Goal: Task Accomplishment & Management: Manage account settings

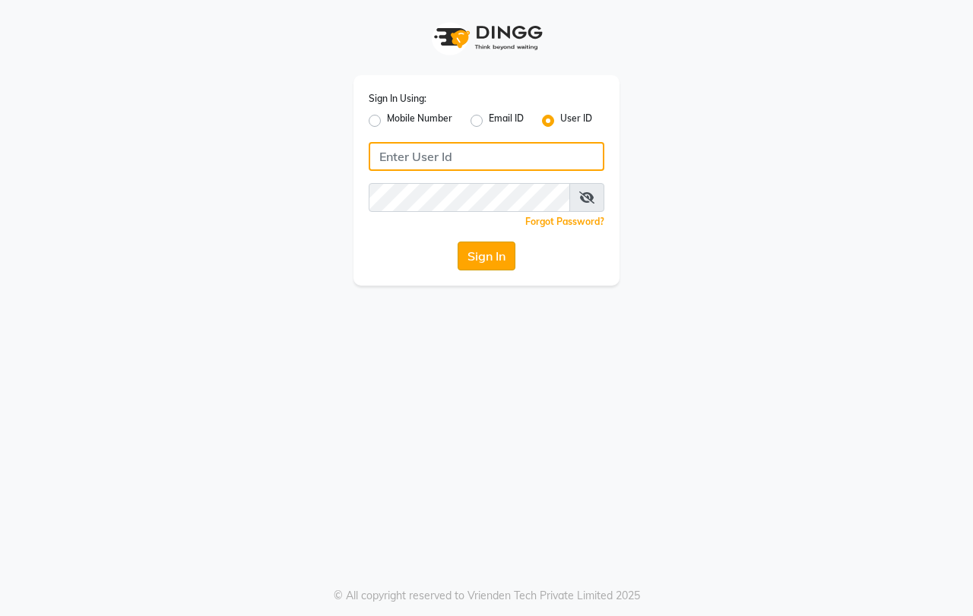
type input "[PERSON_NAME]"
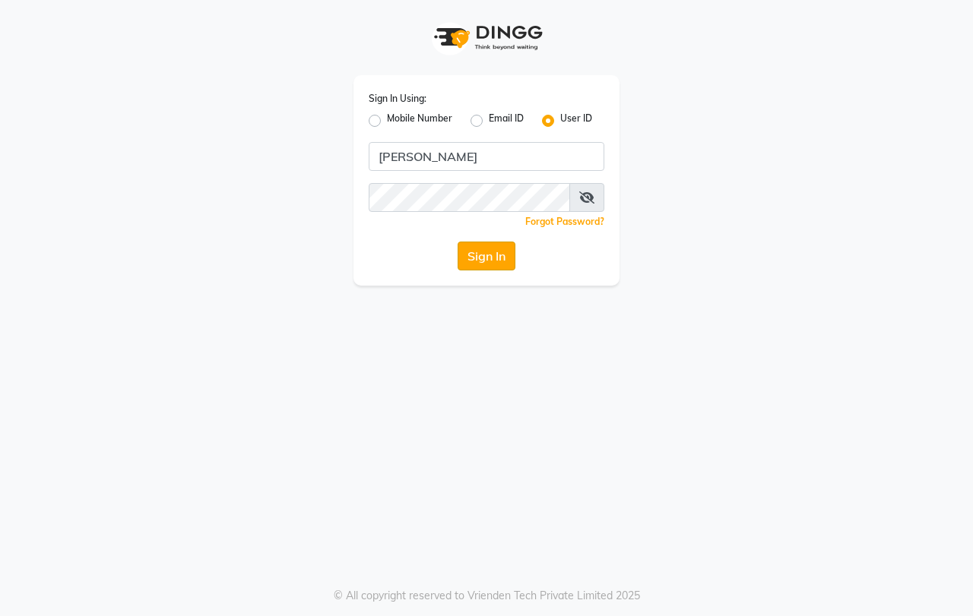
click at [480, 254] on button "Sign In" at bounding box center [487, 256] width 58 height 29
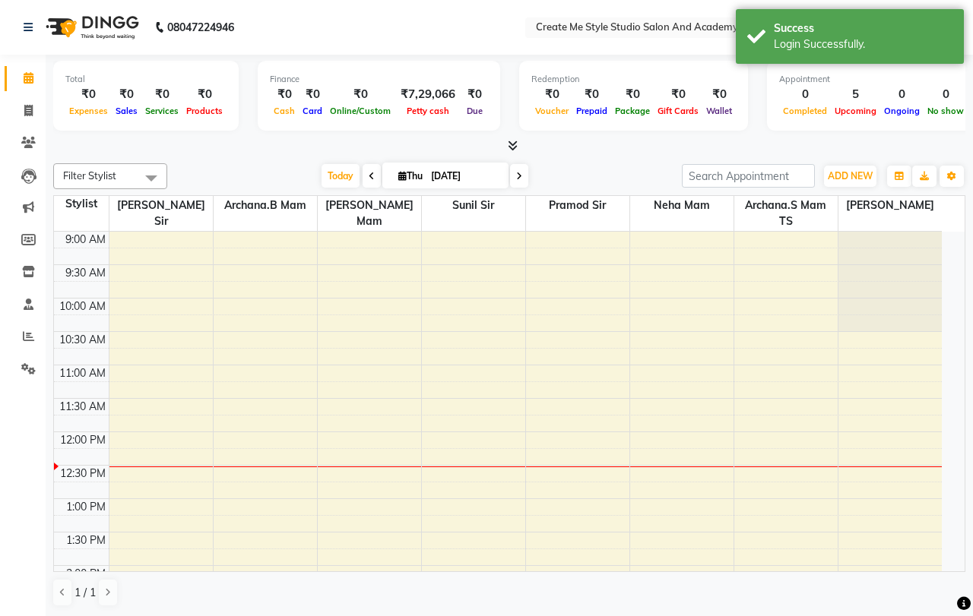
select select "en"
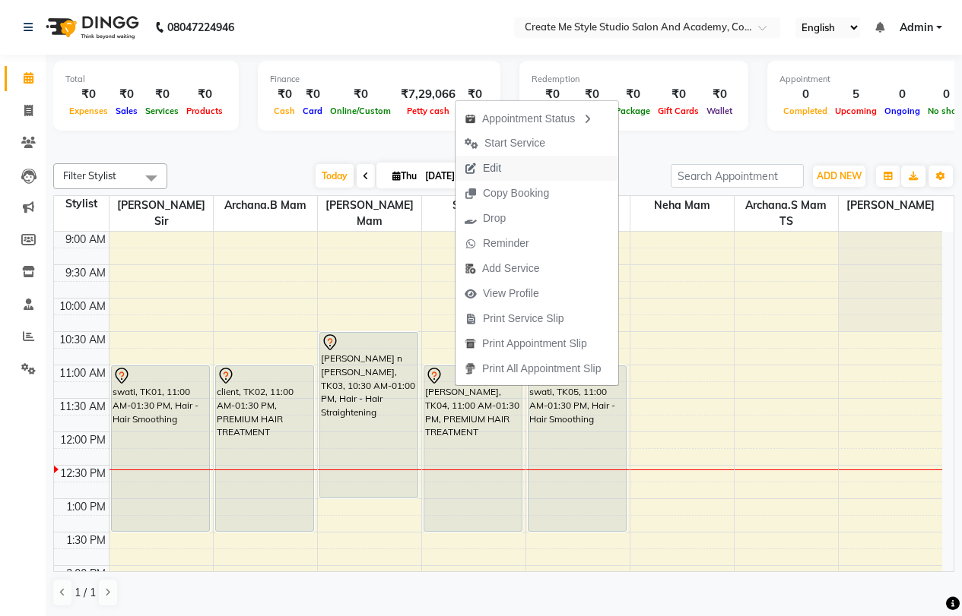
click at [512, 162] on button "Edit" at bounding box center [536, 168] width 163 height 25
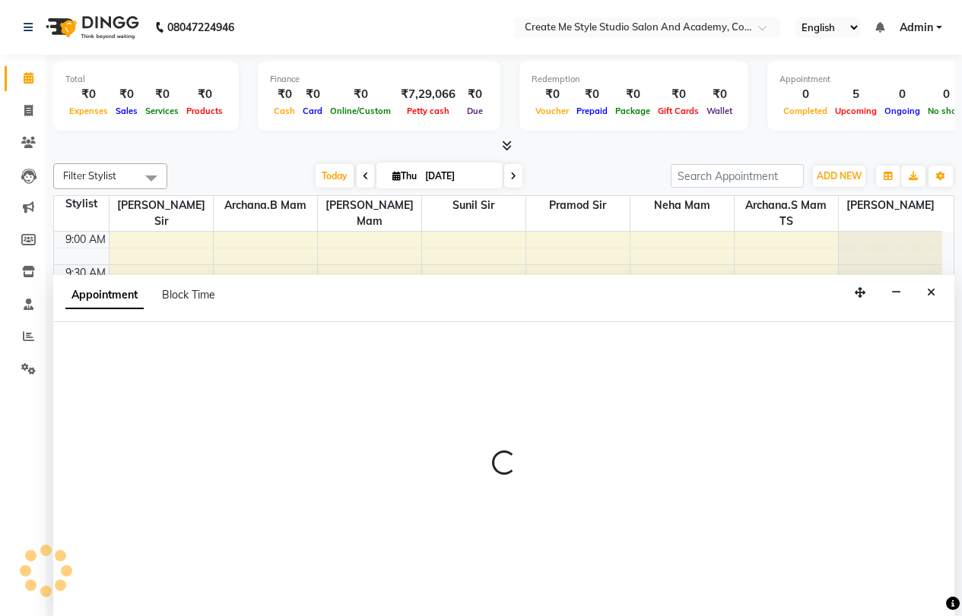
scroll to position [1, 0]
select select "tentative"
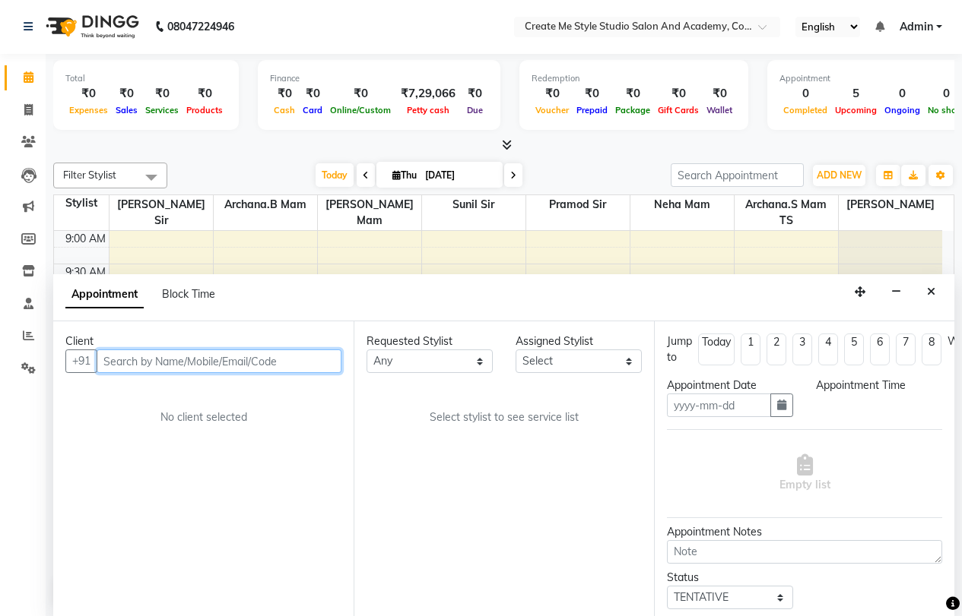
type input "[DATE]"
select select "660"
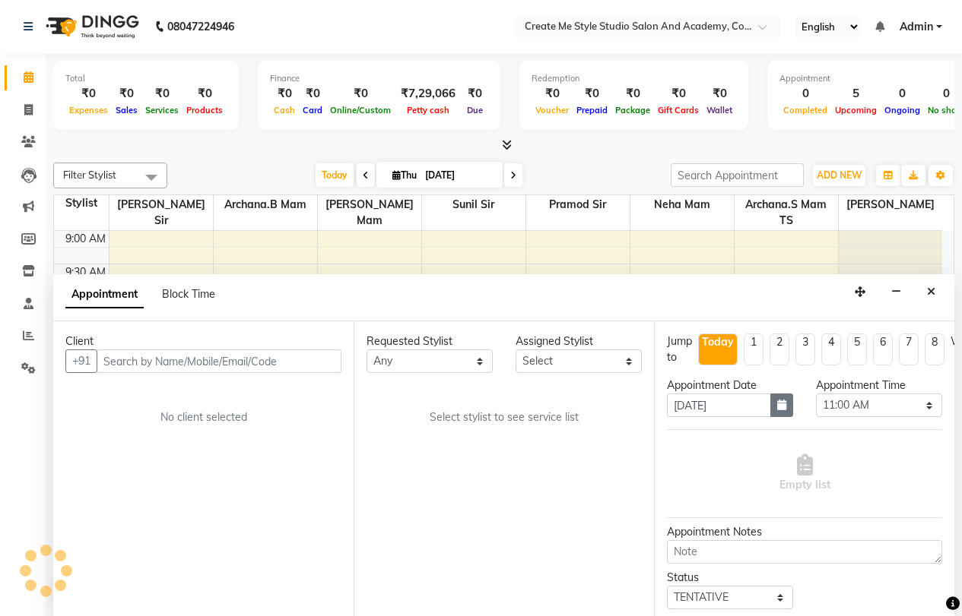
click at [777, 406] on icon "button" at bounding box center [781, 405] width 9 height 11
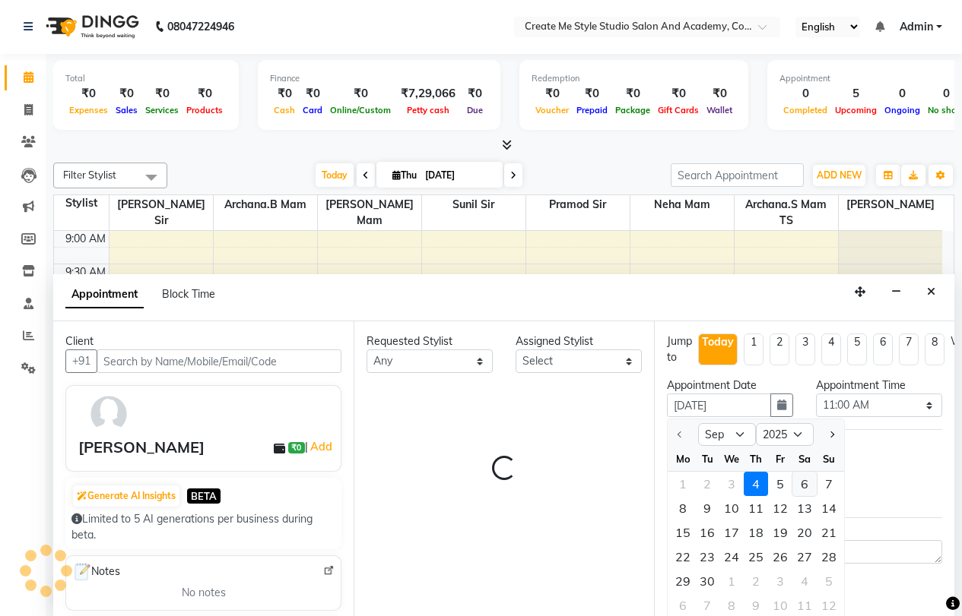
select select "79115"
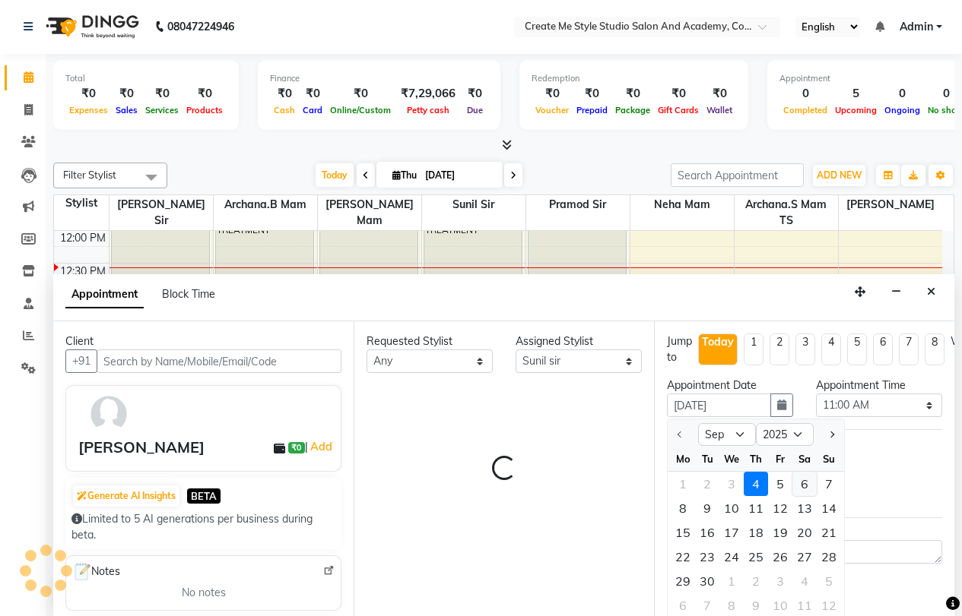
select select "4152"
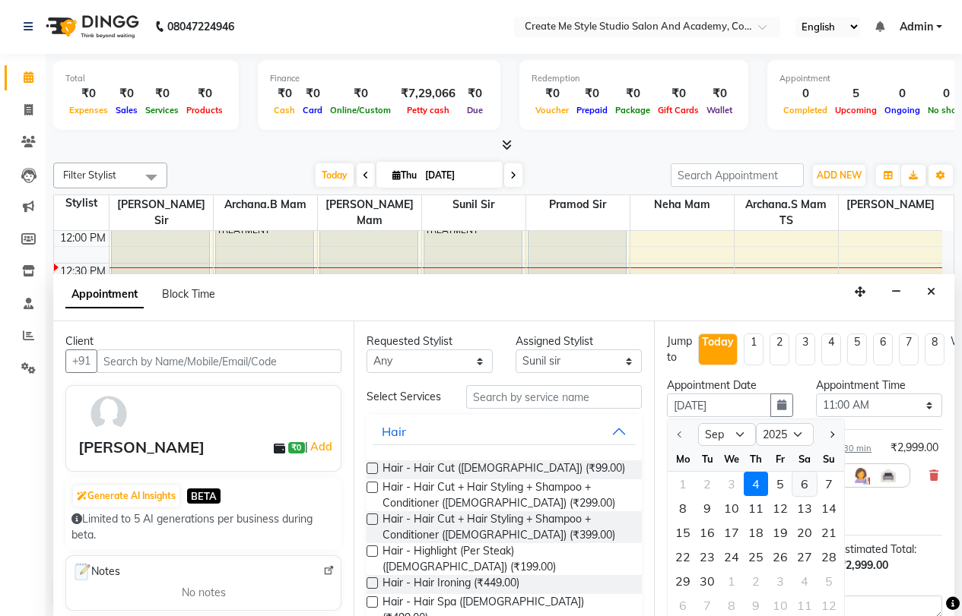
click at [809, 486] on div "6" at bounding box center [804, 484] width 24 height 24
type input "[DATE]"
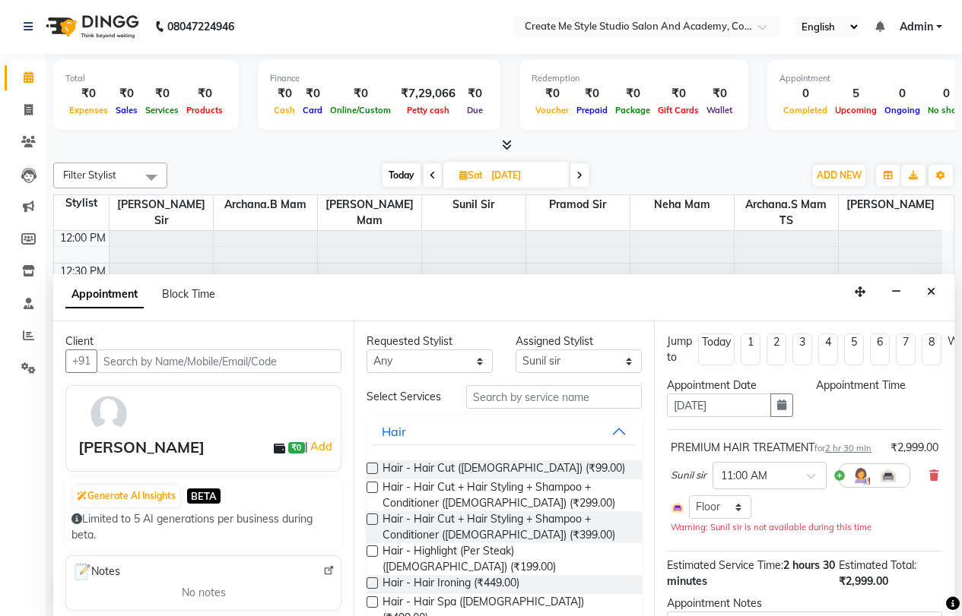
scroll to position [0, 0]
select select "660"
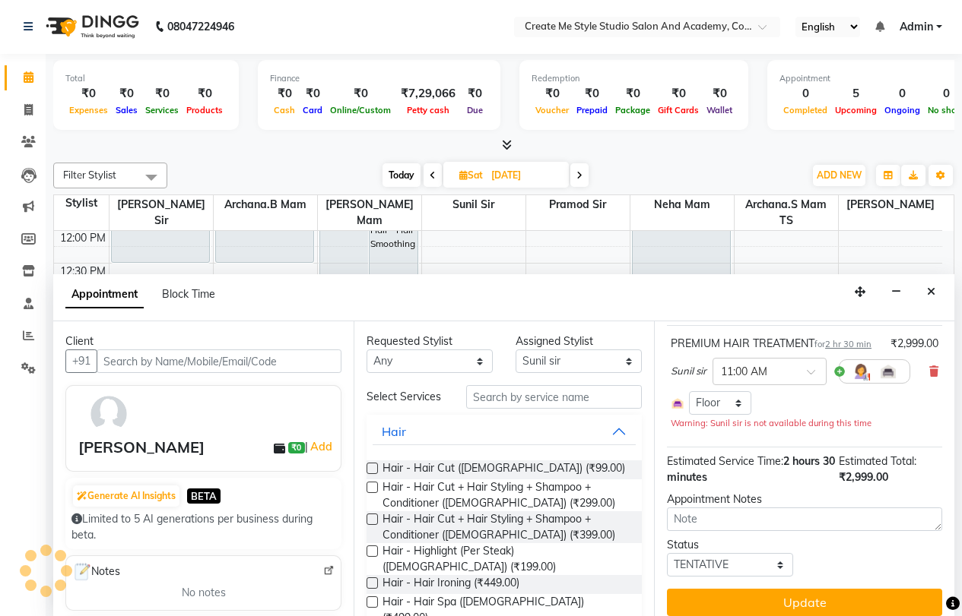
scroll to position [128, 0]
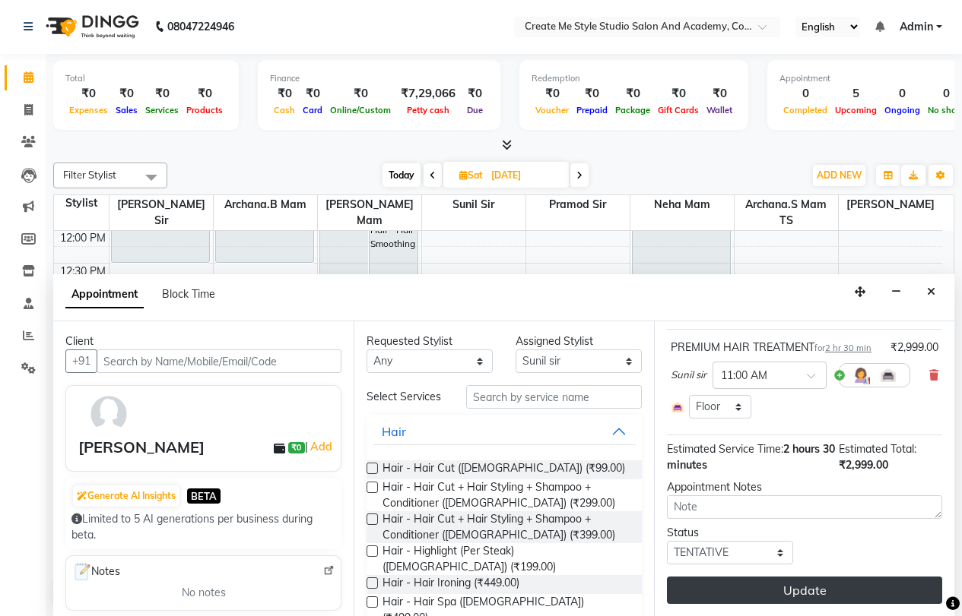
click at [787, 577] on button "Update" at bounding box center [804, 590] width 275 height 27
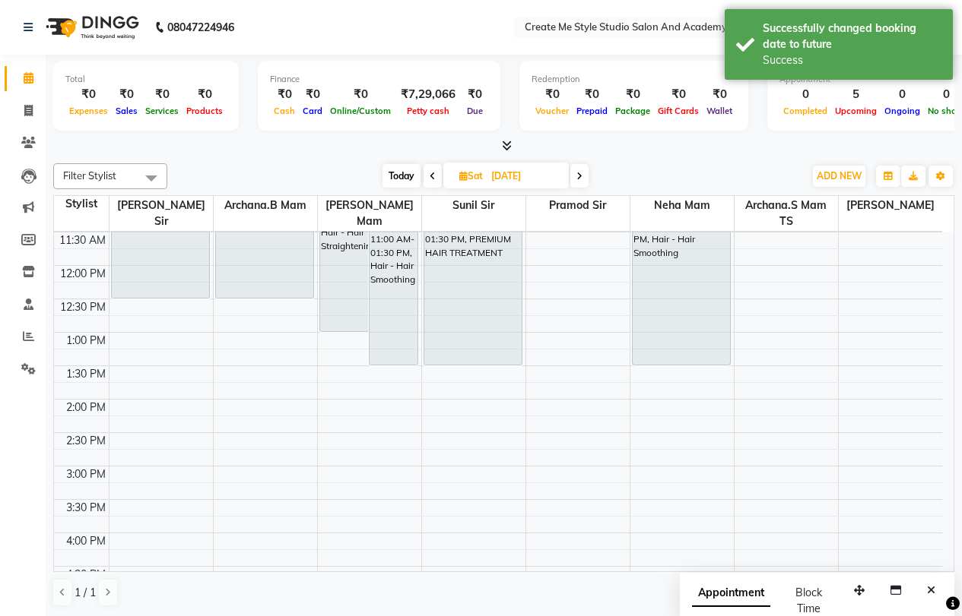
scroll to position [0, 0]
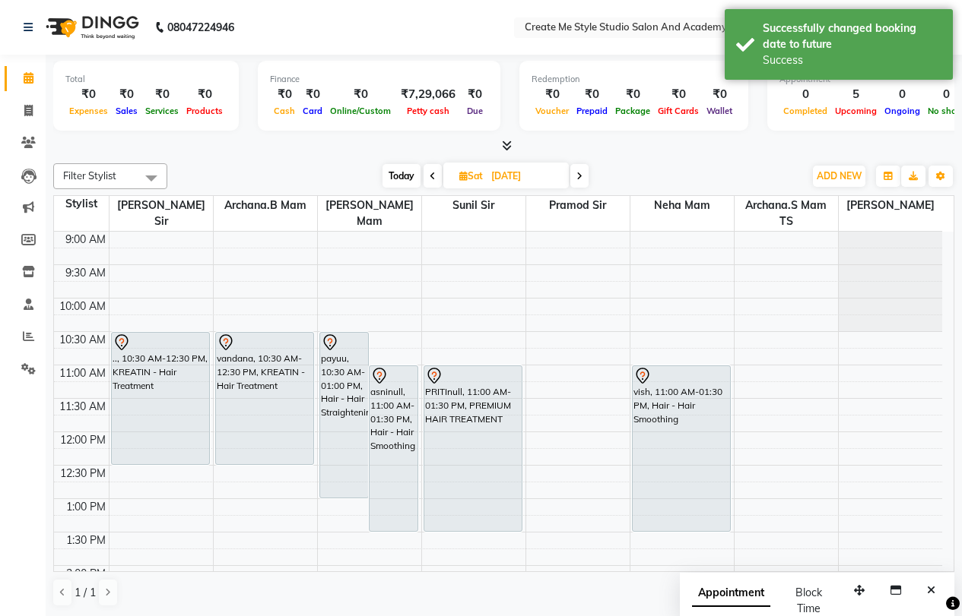
click at [393, 174] on span "Today" at bounding box center [401, 176] width 38 height 24
type input "[DATE]"
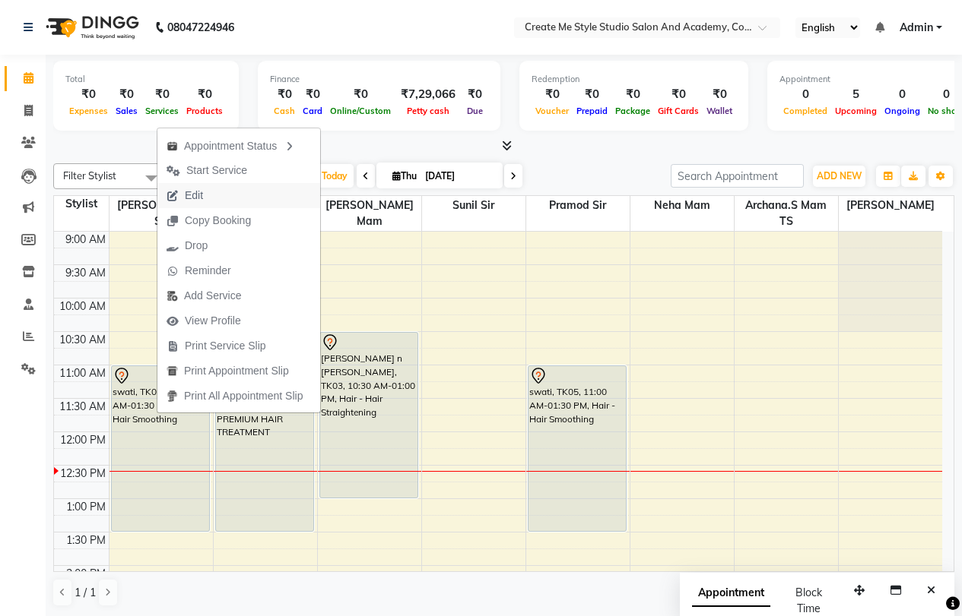
click at [223, 196] on button "Edit" at bounding box center [238, 195] width 163 height 25
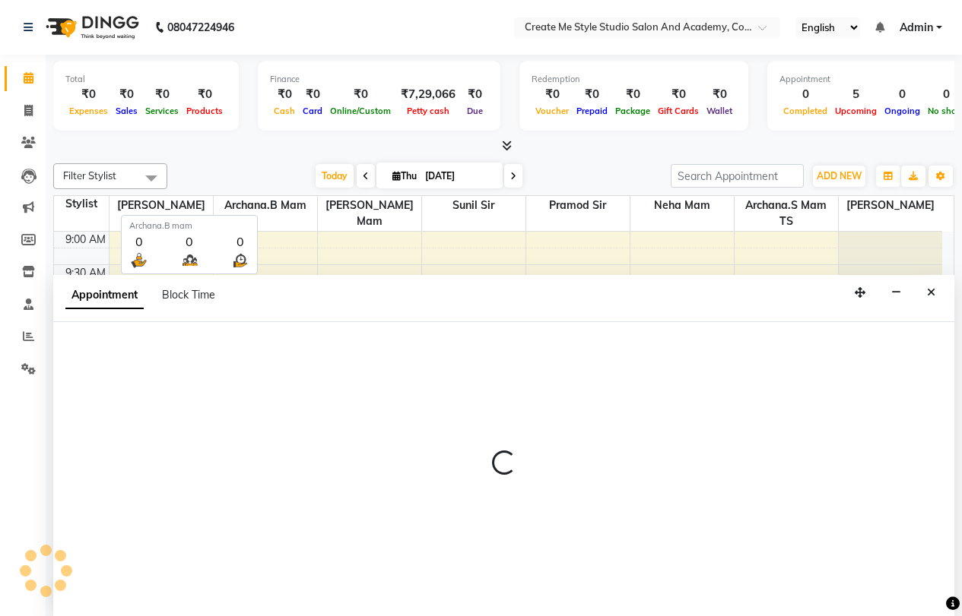
scroll to position [1, 0]
select select "tentative"
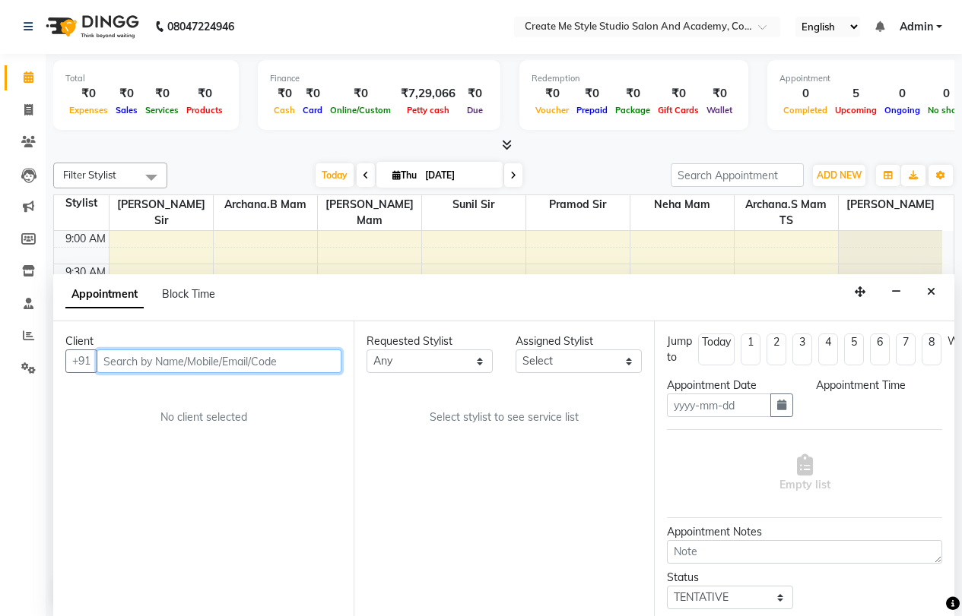
type input "[DATE]"
select select "660"
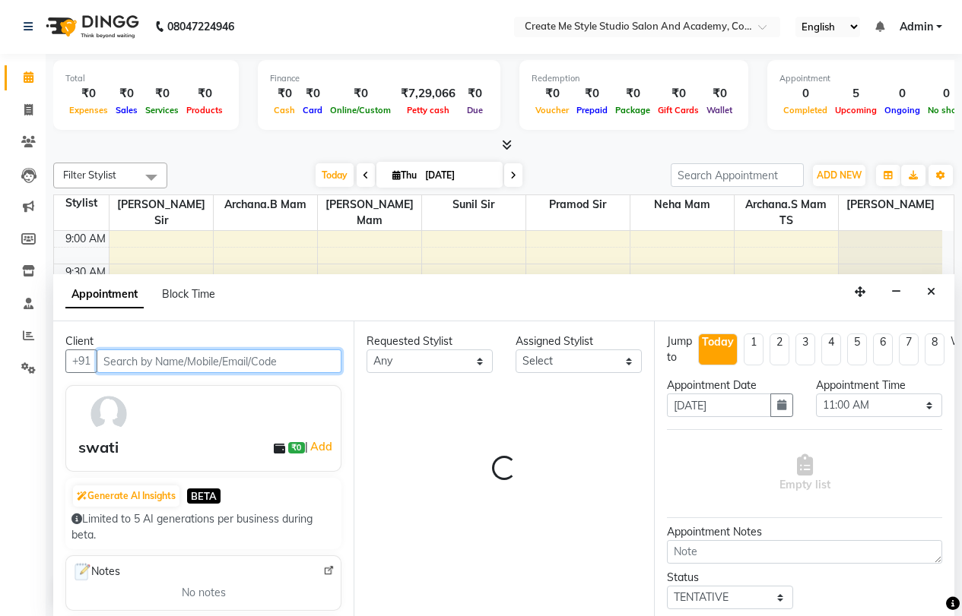
select select "79112"
select select "4152"
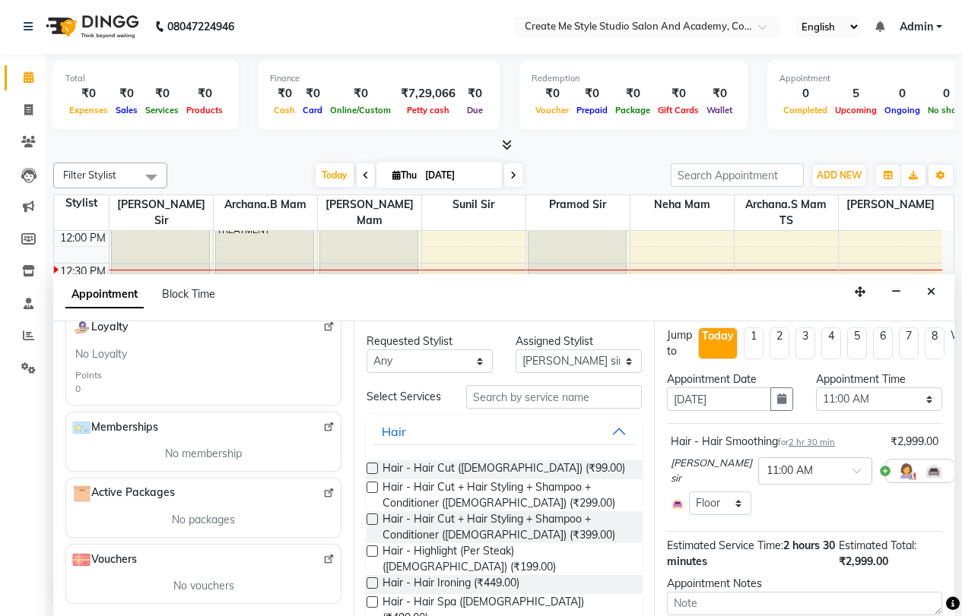
scroll to position [0, 0]
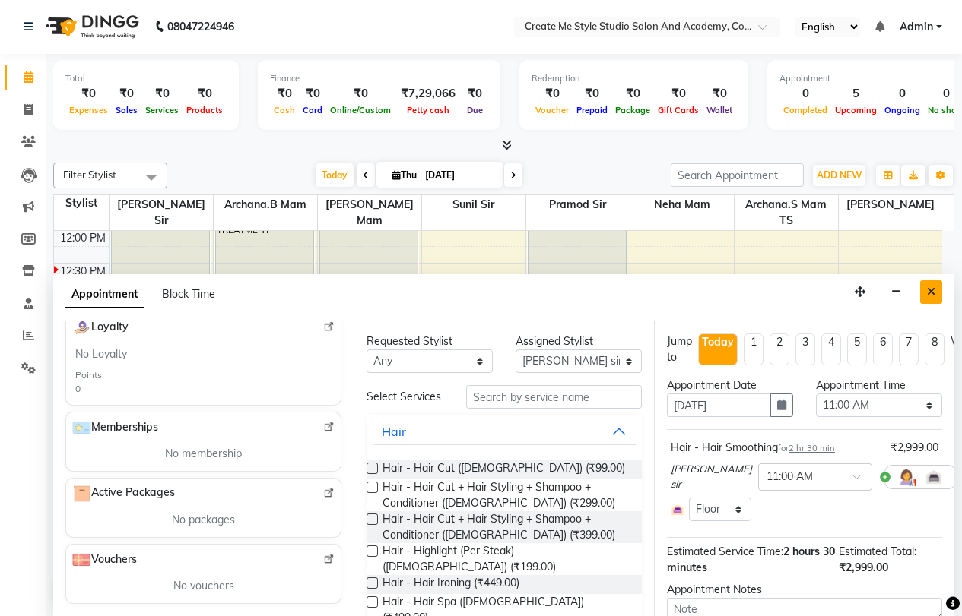
click at [927, 290] on icon "Close" at bounding box center [931, 292] width 8 height 11
